Goal: Information Seeking & Learning: Learn about a topic

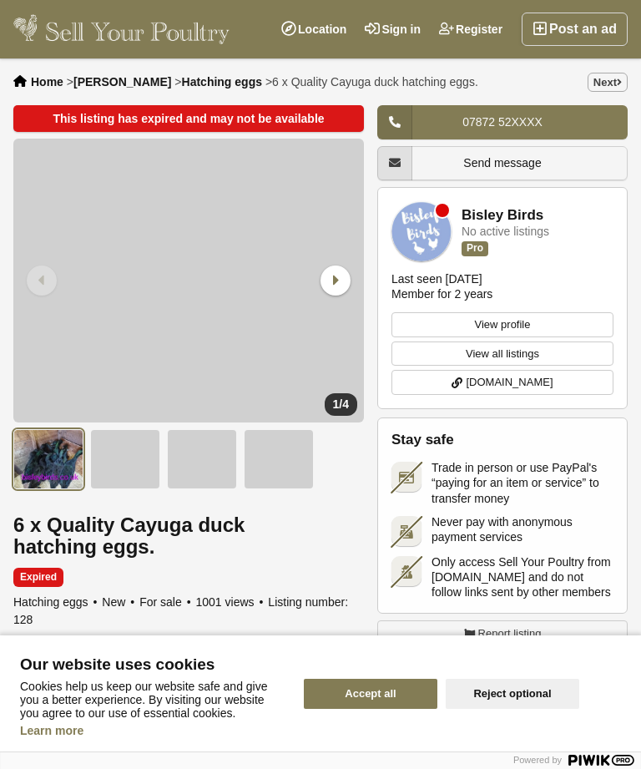
click at [414, 732] on div "Accept all Reject optional" at bounding box center [467, 694] width 347 height 116
click at [385, 686] on button "Accept all" at bounding box center [371, 694] width 134 height 30
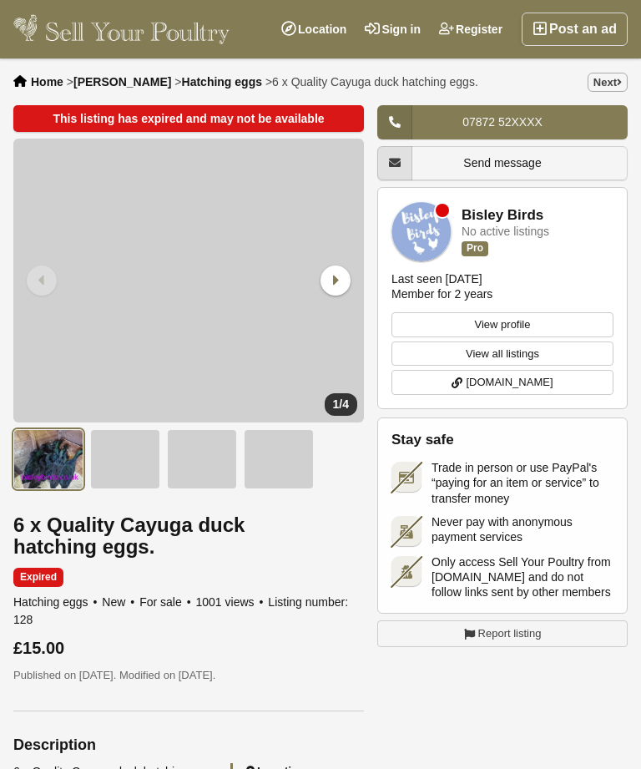
click at [45, 456] on img at bounding box center [48, 459] width 70 height 60
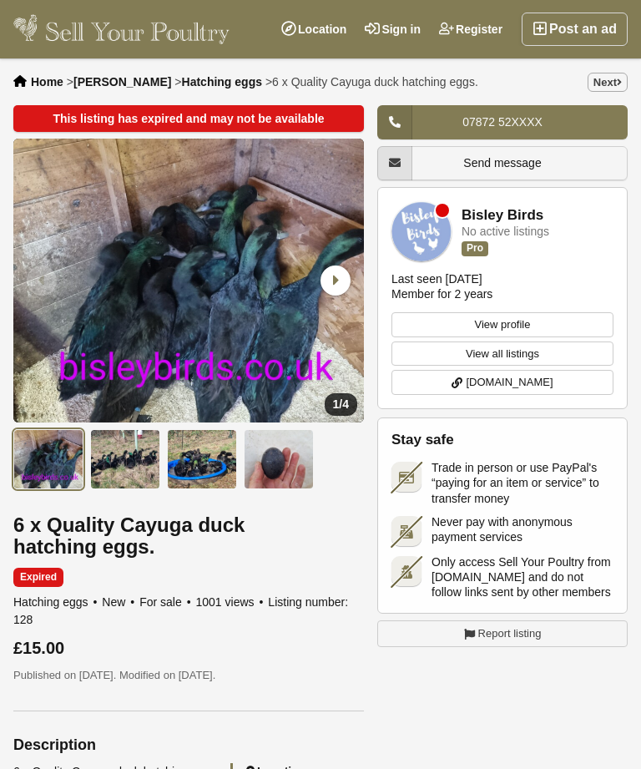
click at [63, 459] on img at bounding box center [48, 459] width 70 height 60
click at [123, 462] on img at bounding box center [125, 459] width 70 height 60
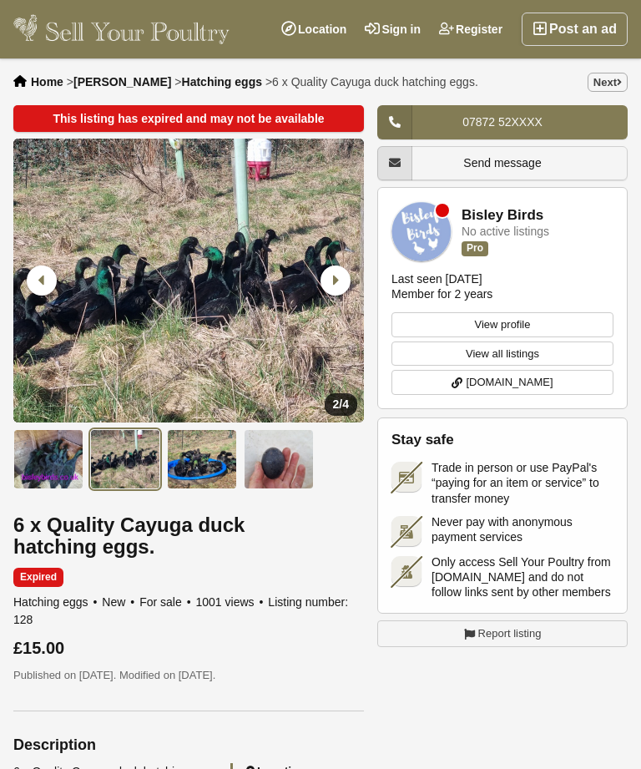
click at [202, 466] on img at bounding box center [202, 459] width 70 height 60
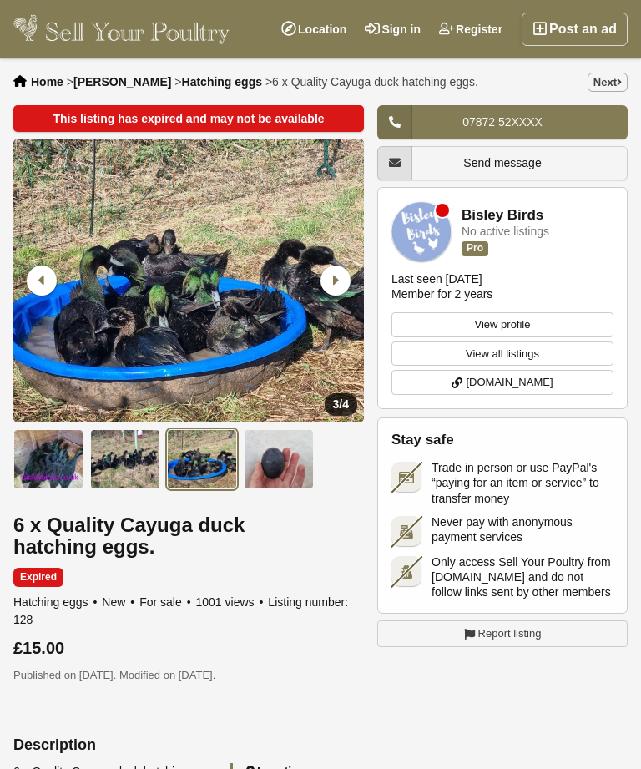
click at [45, 457] on img at bounding box center [48, 459] width 70 height 60
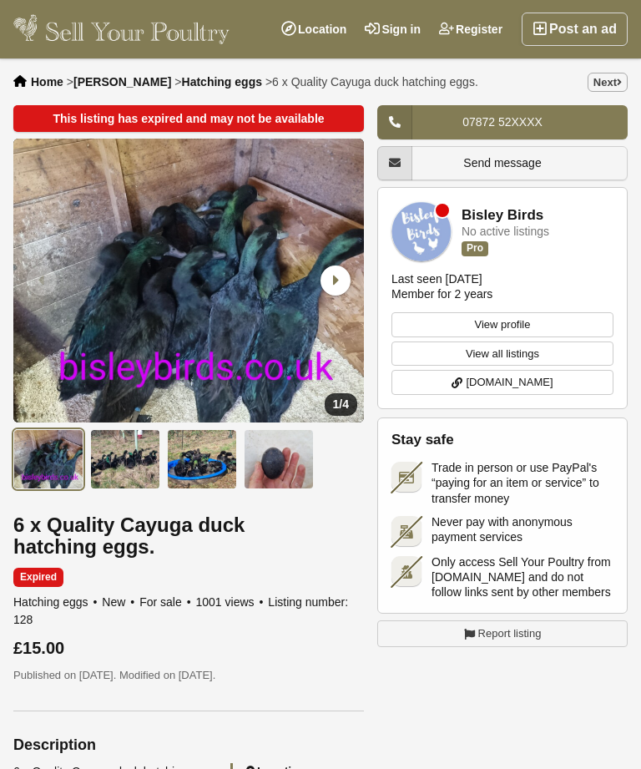
click at [272, 455] on img at bounding box center [279, 459] width 70 height 60
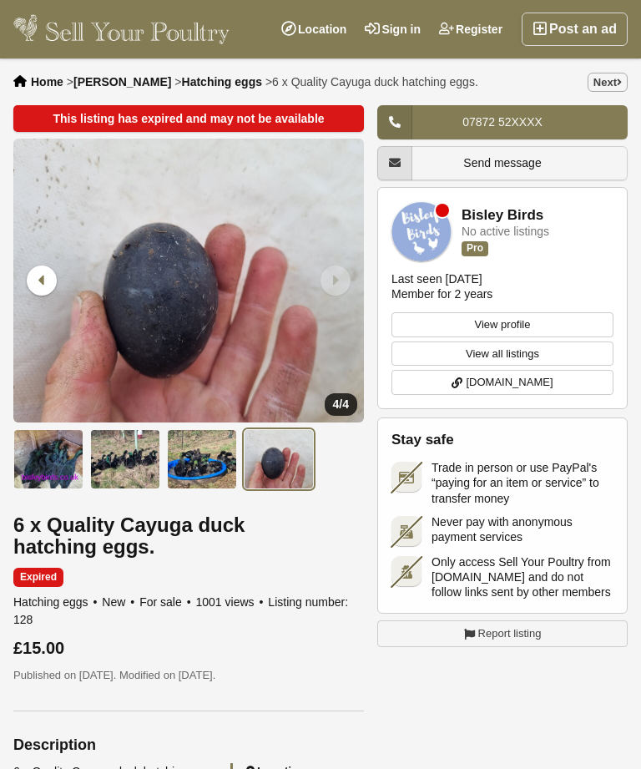
click at [46, 86] on span "Home" at bounding box center [47, 81] width 33 height 13
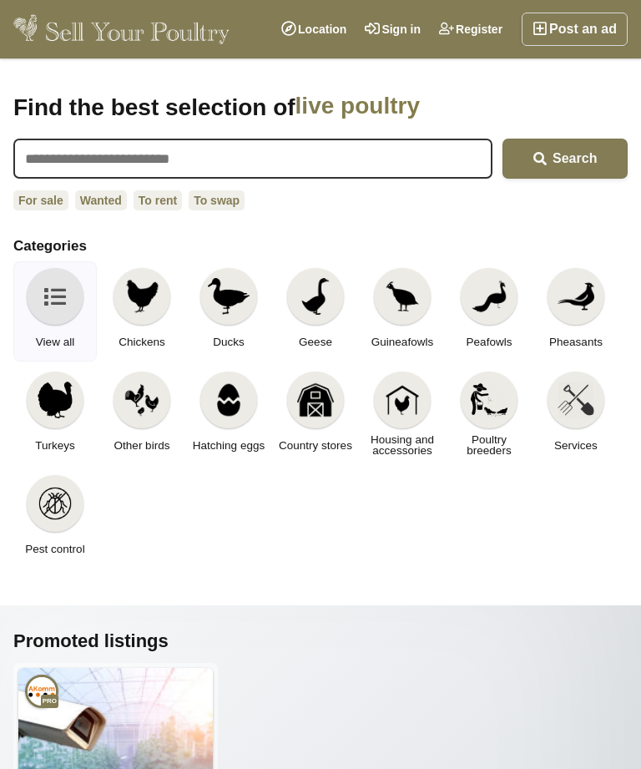
click at [237, 413] on img at bounding box center [228, 400] width 37 height 37
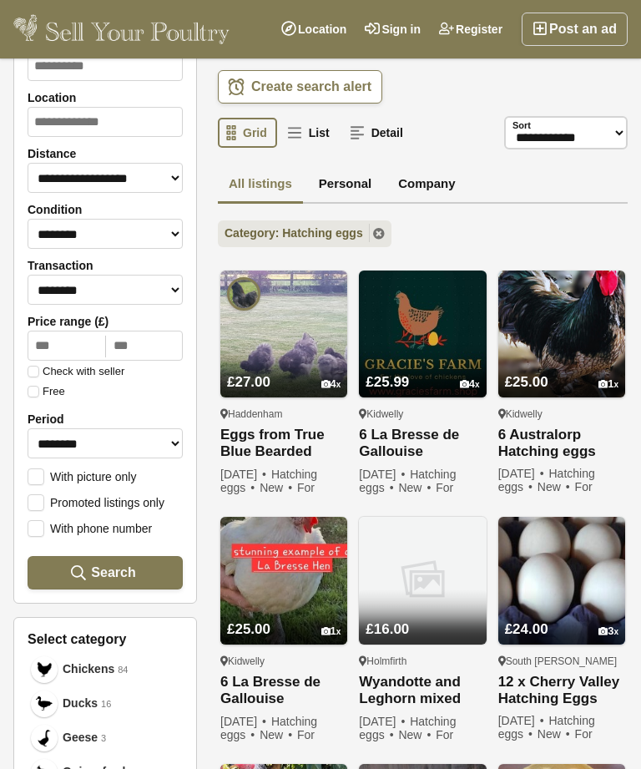
scroll to position [89, 0]
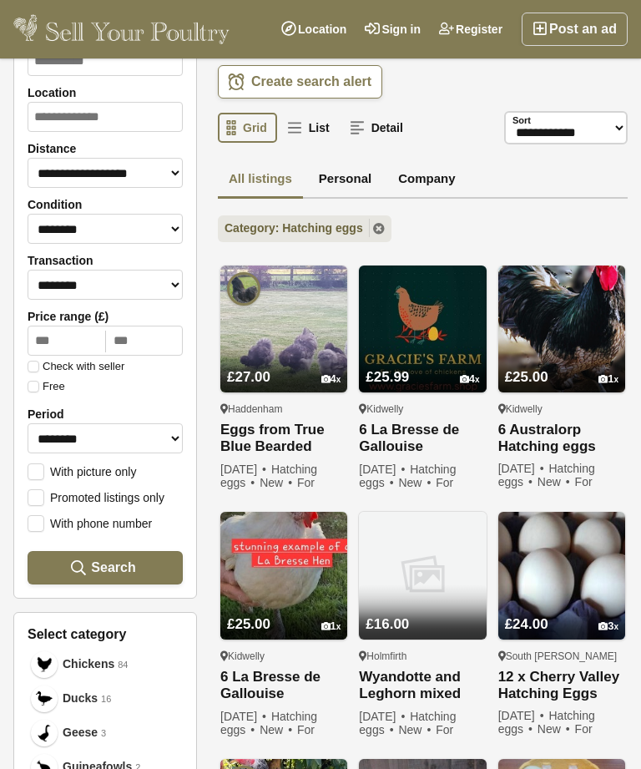
click at [85, 704] on span "Ducks" at bounding box center [80, 699] width 35 height 18
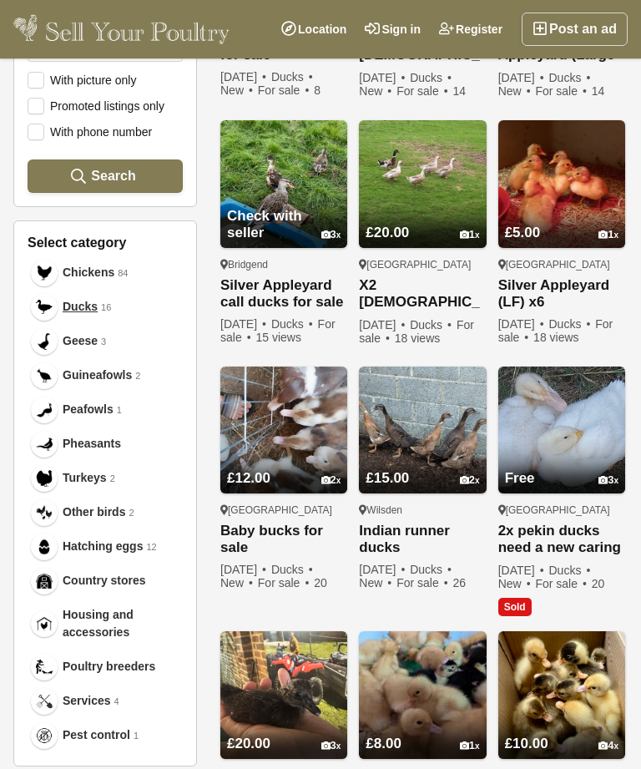
scroll to position [484, 0]
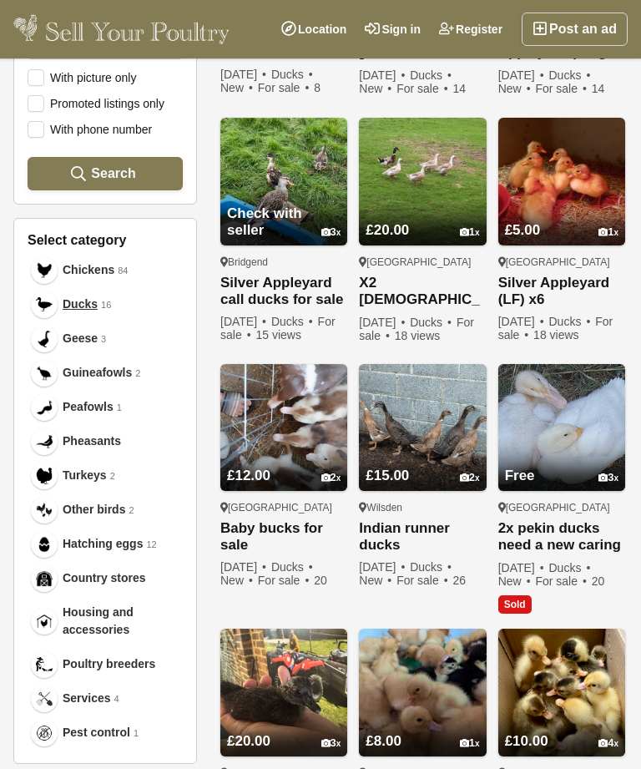
click at [92, 544] on span "Hatching eggs" at bounding box center [103, 544] width 80 height 18
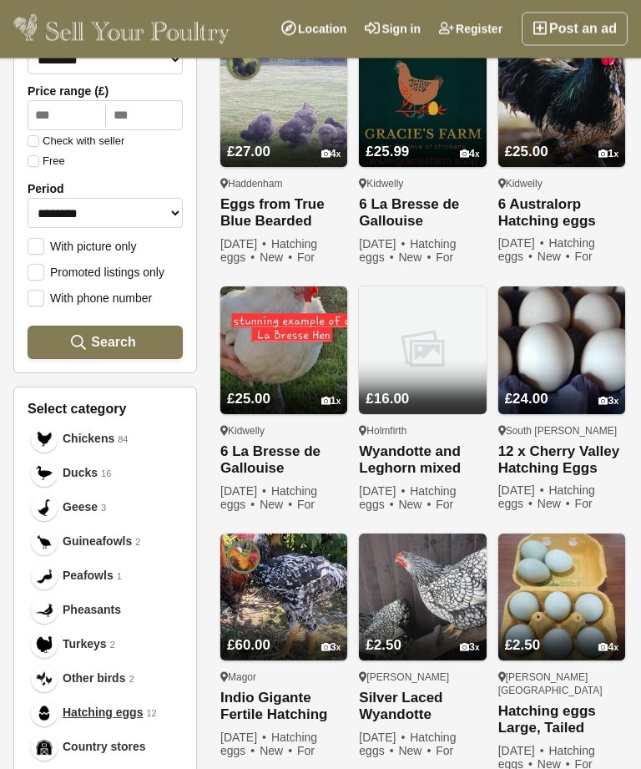
scroll to position [317, 0]
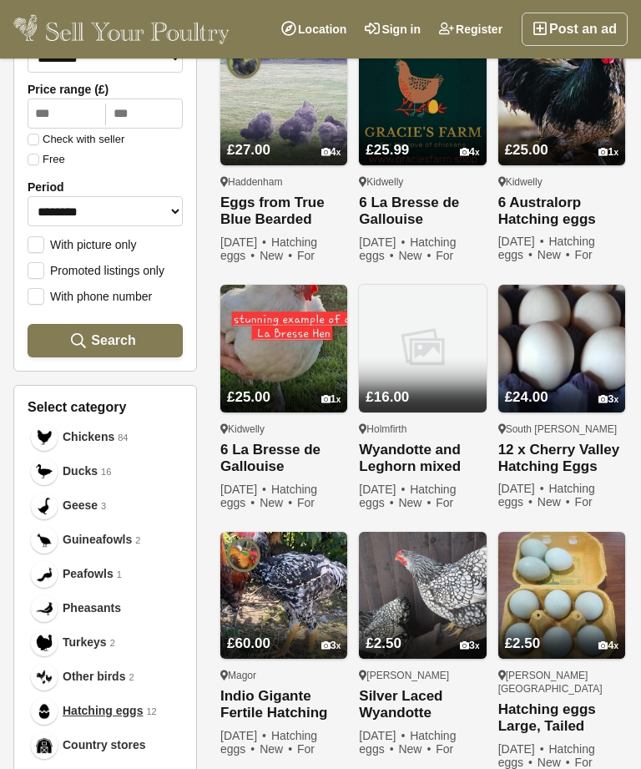
click at [413, 699] on link "Silver Laced Wyandotte Bantam hatching eggs" at bounding box center [422, 705] width 127 height 34
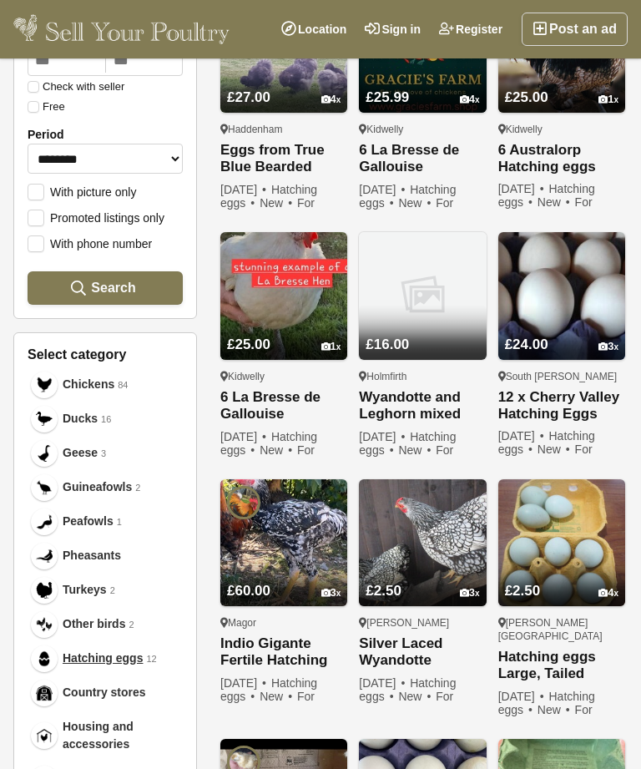
scroll to position [370, 0]
